Goal: Information Seeking & Learning: Learn about a topic

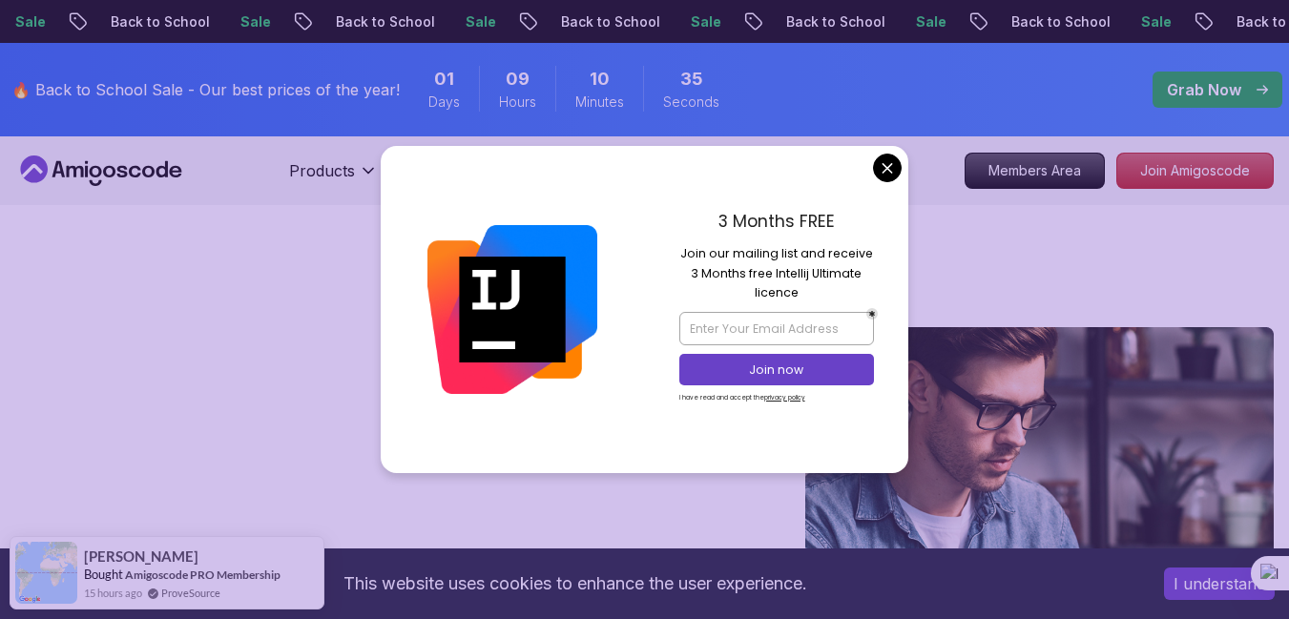
drag, startPoint x: 684, startPoint y: 249, endPoint x: 727, endPoint y: 262, distance: 45.0
click at [727, 262] on p "Join our mailing list and receive 3 Months free Intellij Ultimate licence" at bounding box center [776, 273] width 195 height 58
click at [824, 301] on p "Join our mailing list and receive 3 Months free Intellij Ultimate licence" at bounding box center [776, 273] width 195 height 58
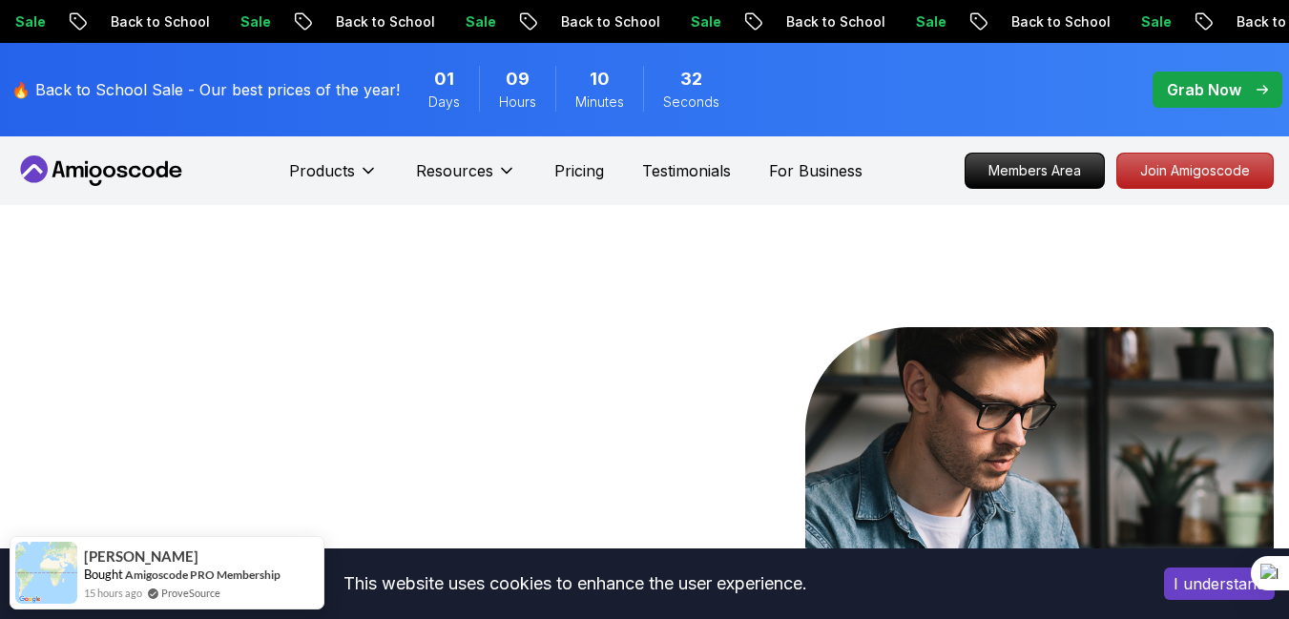
drag, startPoint x: 1298, startPoint y: 37, endPoint x: 1293, endPoint y: -12, distance: 49.8
click at [121, 169] on icon at bounding box center [101, 171] width 172 height 31
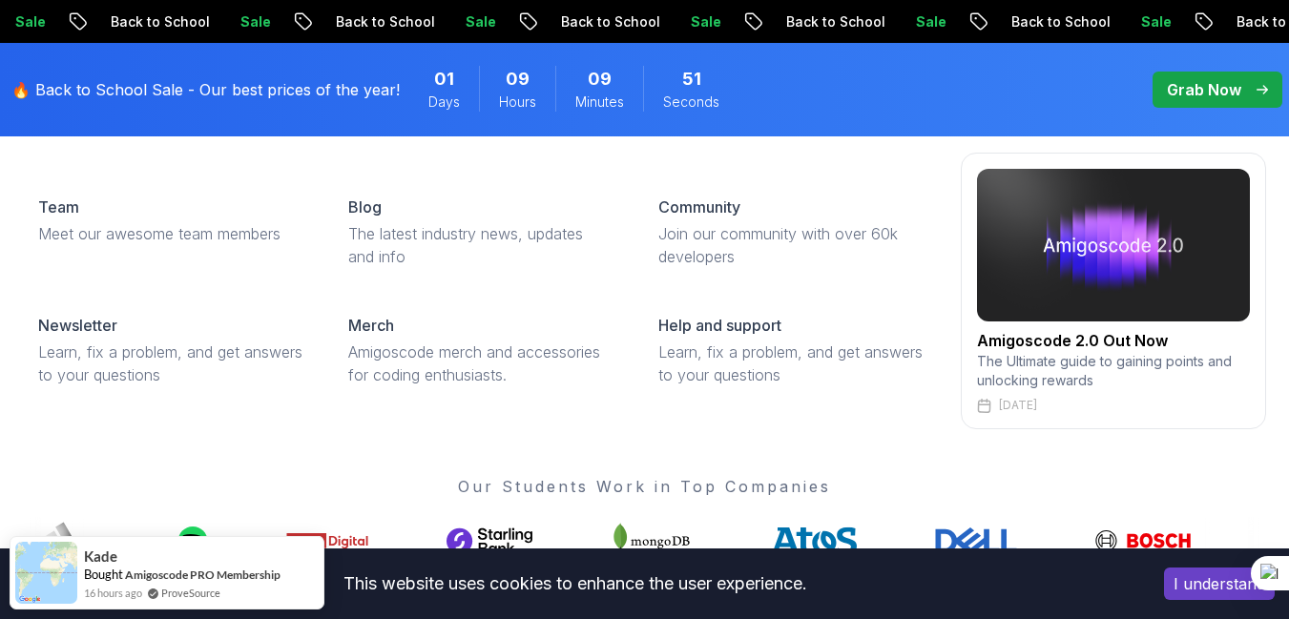
scroll to position [458, 0]
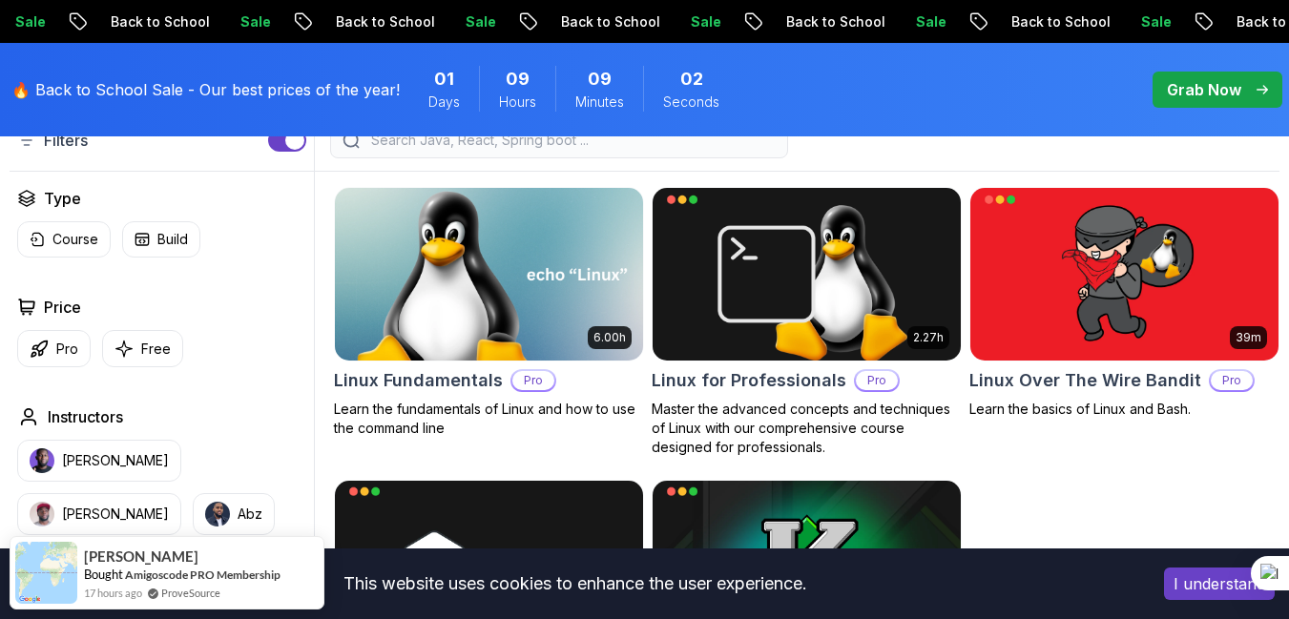
scroll to position [528, 0]
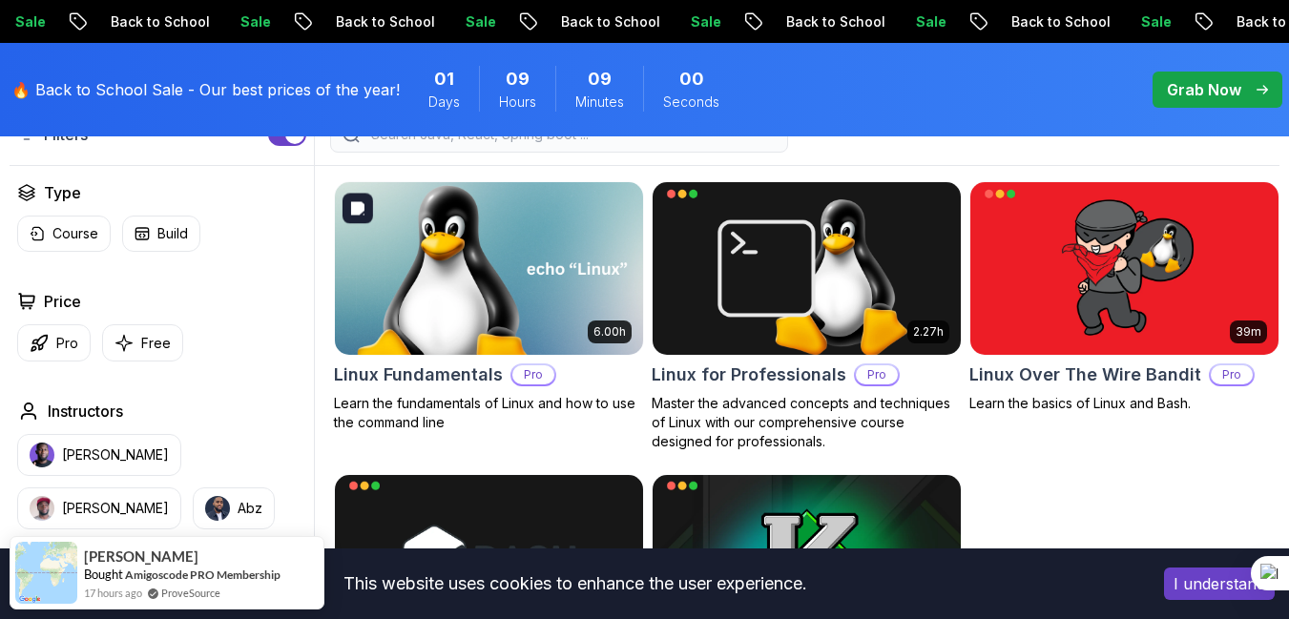
click at [590, 306] on img at bounding box center [488, 267] width 323 height 181
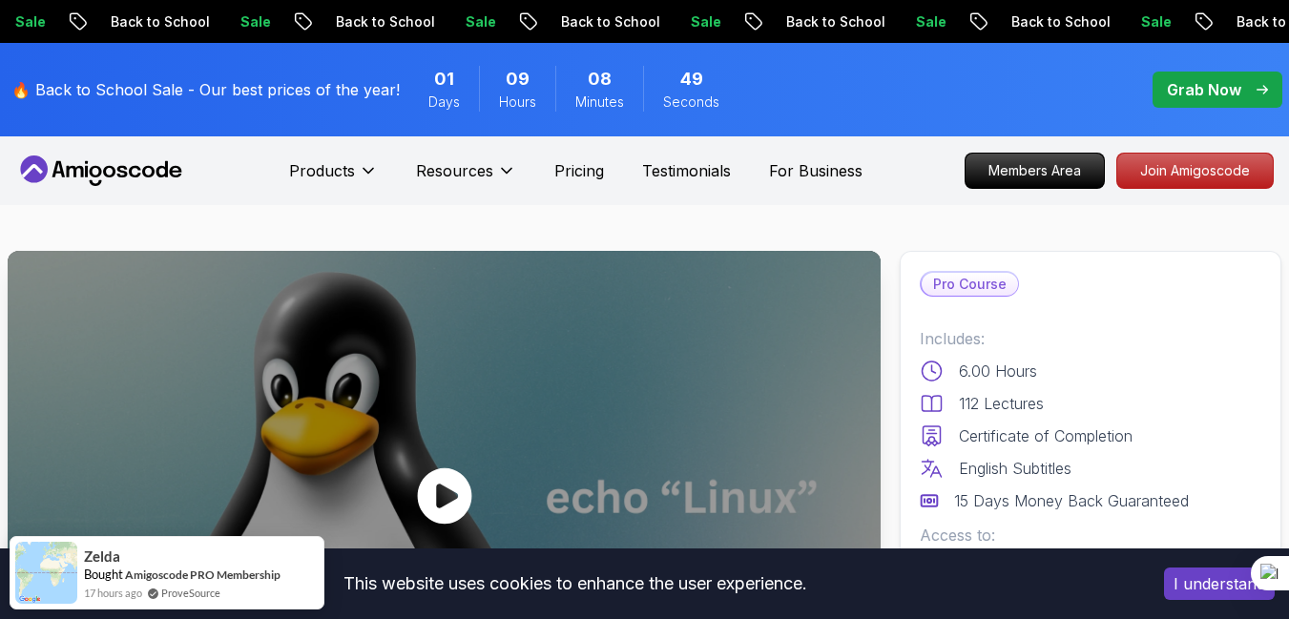
click at [459, 487] on icon at bounding box center [444, 496] width 54 height 56
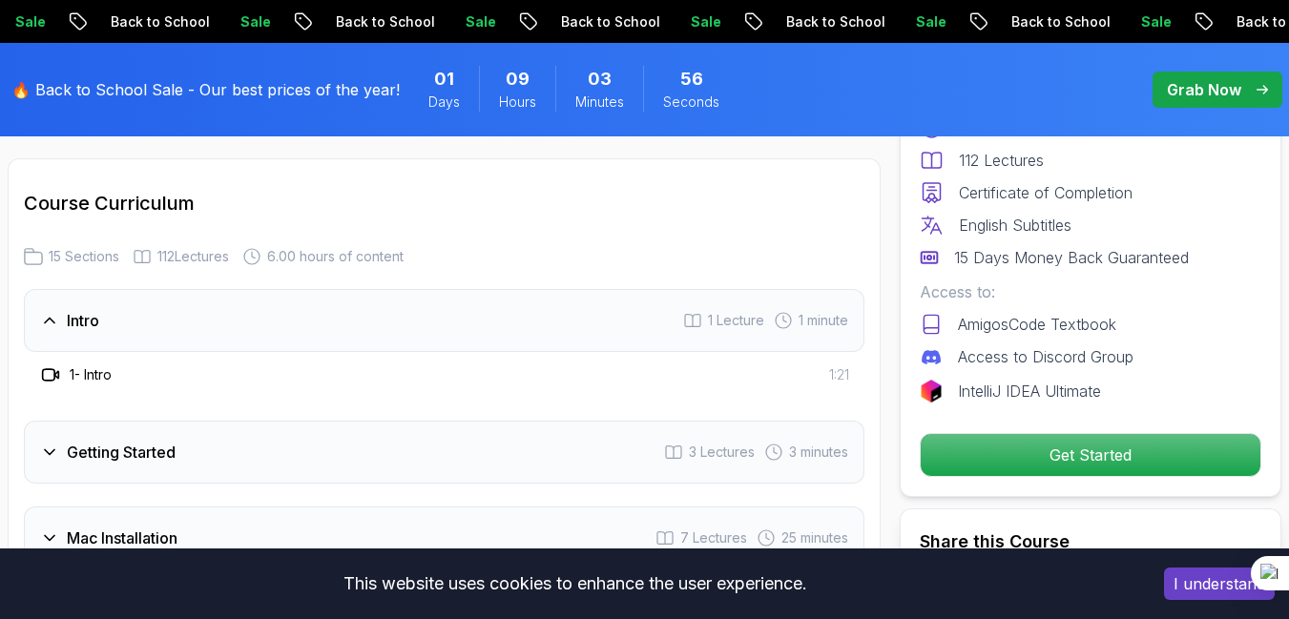
scroll to position [2538, 0]
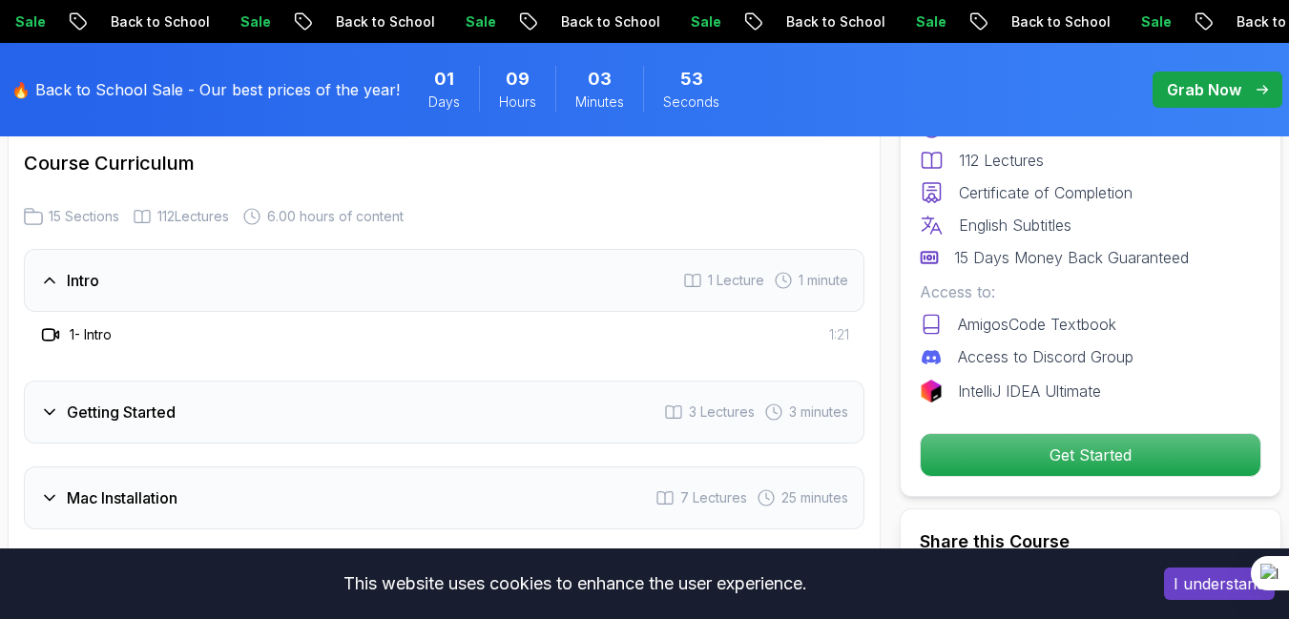
click at [205, 339] on div "1 - Intro 1:21" at bounding box center [444, 334] width 810 height 23
click at [124, 331] on div "1 - Intro 1:21" at bounding box center [444, 334] width 810 height 23
click at [135, 402] on h3 "Getting Started" at bounding box center [121, 412] width 109 height 23
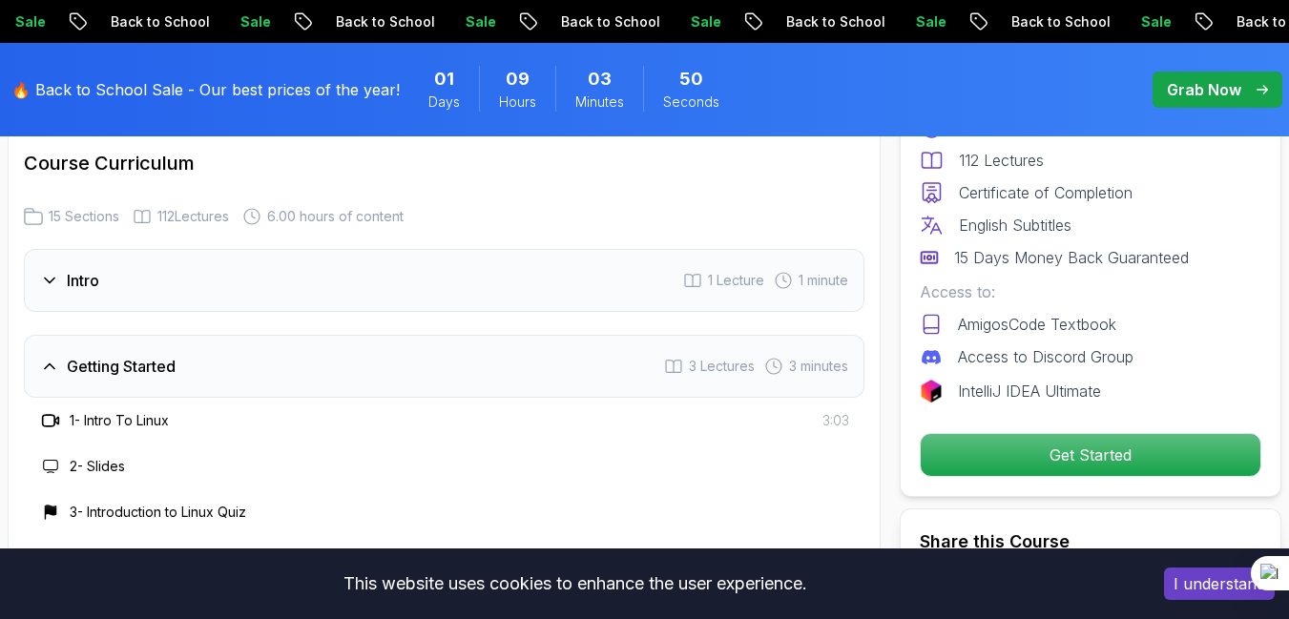
click at [78, 458] on h3 "2 - Slides" at bounding box center [97, 466] width 55 height 19
click at [109, 423] on h3 "1 - Intro To Linux" at bounding box center [119, 420] width 99 height 19
click at [468, 438] on div "1 - Intro To Linux 3:03" at bounding box center [444, 421] width 841 height 46
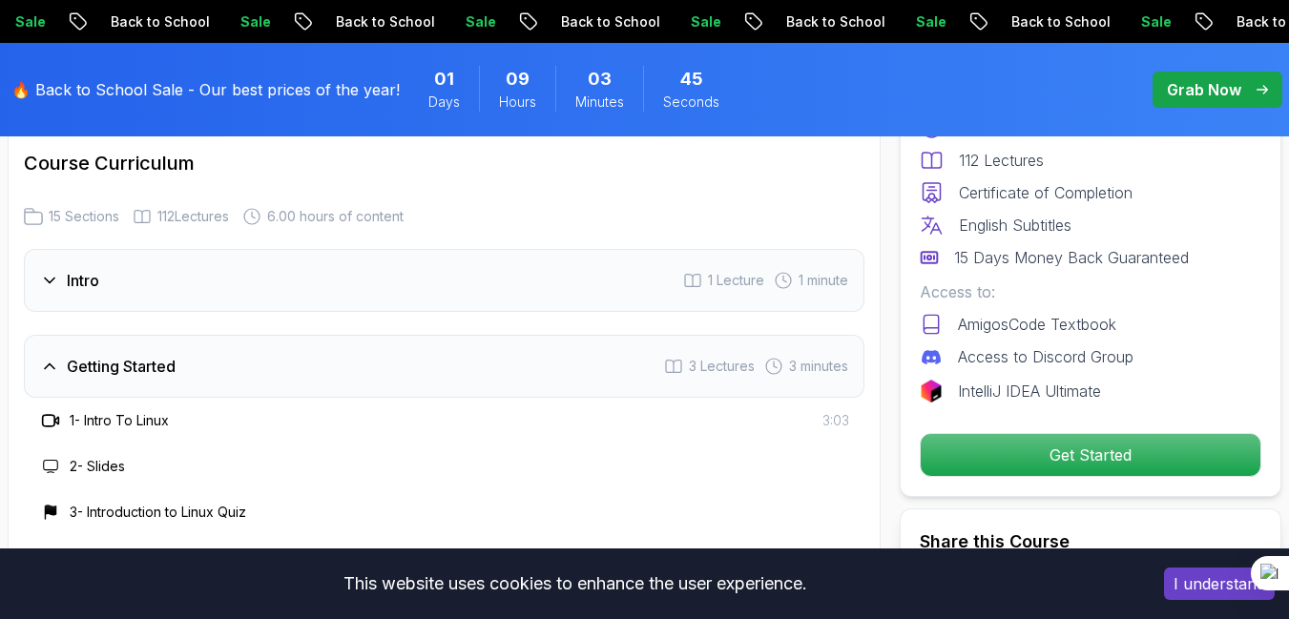
click at [737, 162] on h2 "Course Curriculum" at bounding box center [444, 163] width 841 height 27
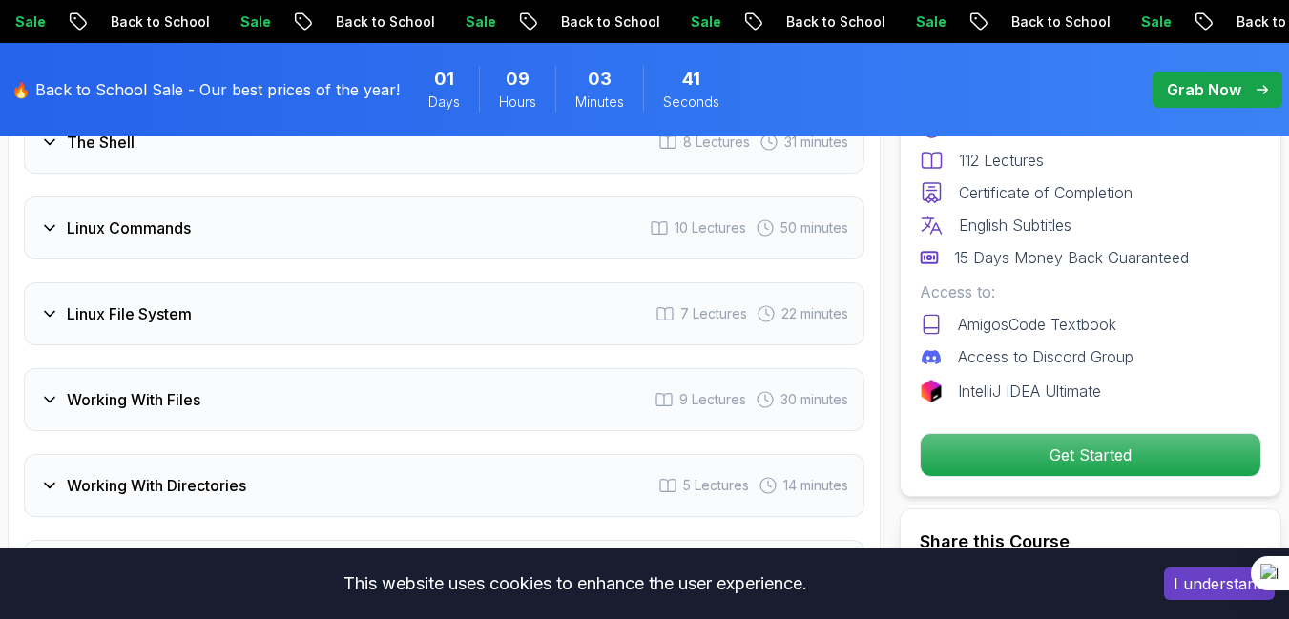
scroll to position [3416, 0]
